Goal: Transaction & Acquisition: Purchase product/service

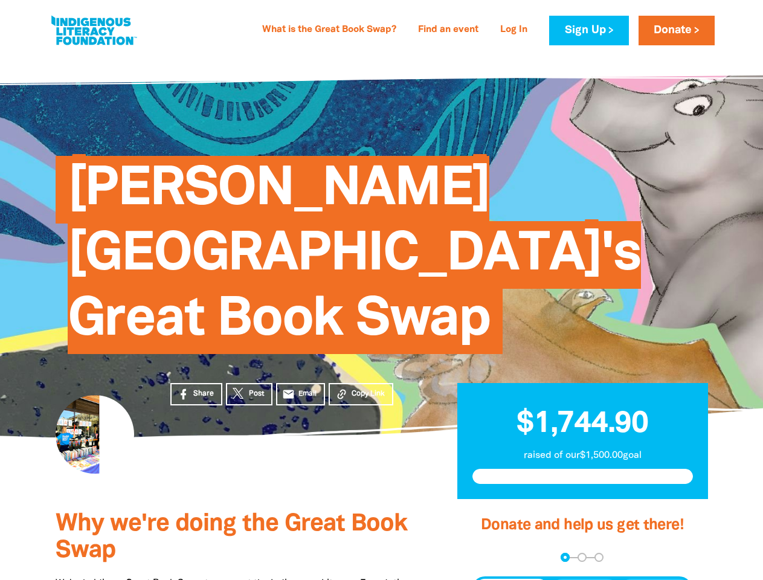
click at [381, 290] on span "[PERSON_NAME][GEOGRAPHIC_DATA]'s Great Book Swap" at bounding box center [355, 259] width 574 height 189
click at [361, 389] on span "Copy Link" at bounding box center [368, 394] width 33 height 11
click at [488, 553] on div "arrow_back Back Step 1 Step 2 Step 3" at bounding box center [582, 557] width 221 height 9
click at [565, 556] on div "Navigate to step 1 of 3 to enter your donation amount" at bounding box center [565, 557] width 3 height 3
click at [512, 580] on span "One-time" at bounding box center [512, 590] width 42 height 15
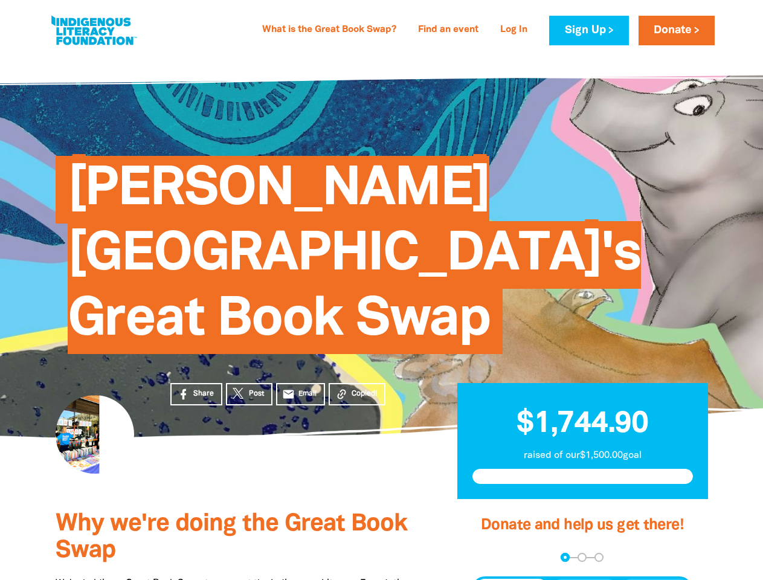
click at [585, 580] on span "Weekly" at bounding box center [585, 590] width 34 height 15
